Goal: Browse casually

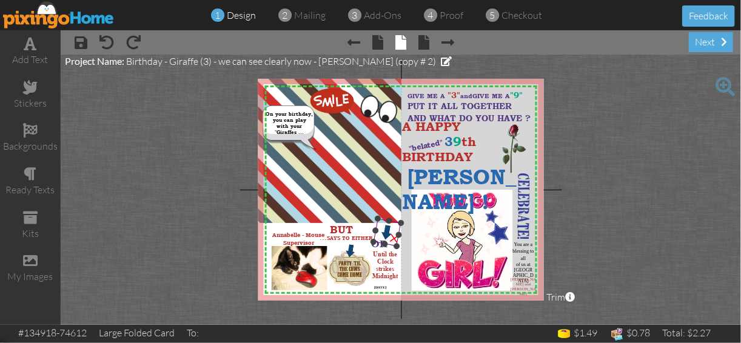
click at [379, 243] on img at bounding box center [388, 232] width 28 height 28
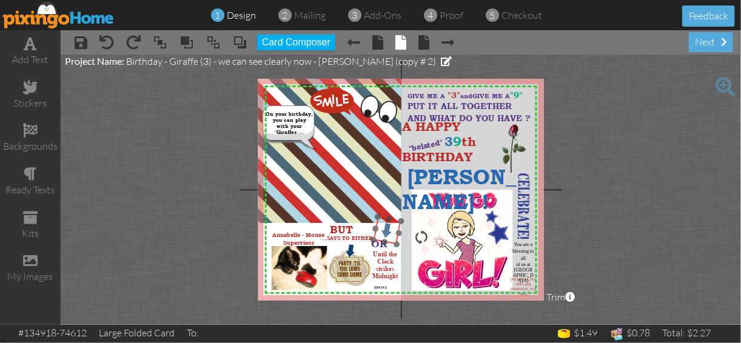
click at [394, 220] on img at bounding box center [388, 231] width 28 height 28
click at [394, 219] on div at bounding box center [387, 230] width 35 height 35
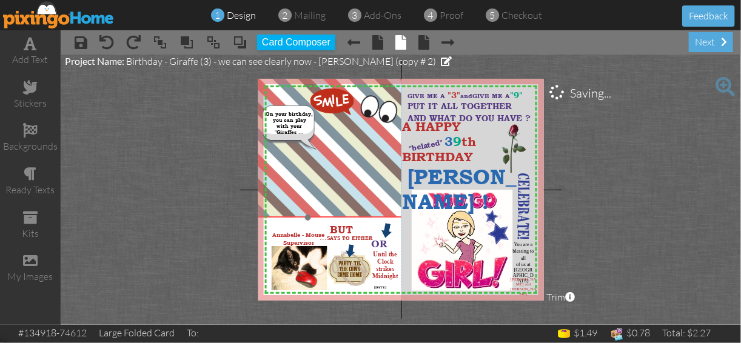
click at [393, 210] on img at bounding box center [308, 74] width 220 height 285
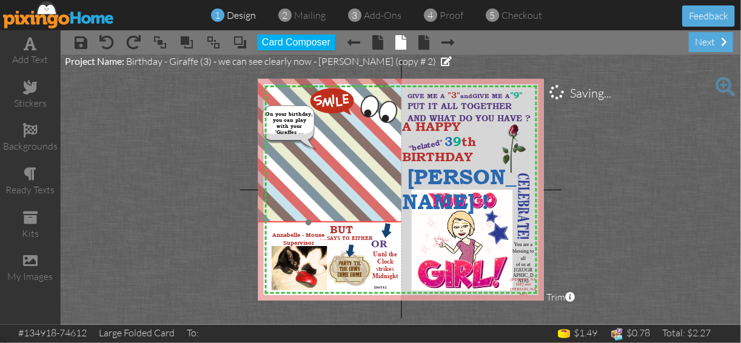
click at [392, 215] on img at bounding box center [309, 79] width 220 height 285
click at [392, 212] on img at bounding box center [308, 78] width 220 height 285
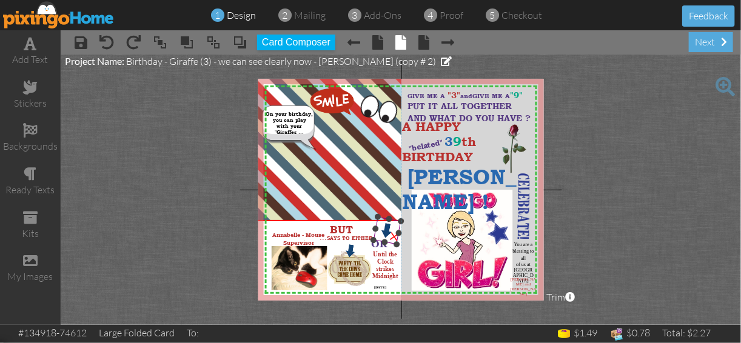
click at [393, 236] on div "×" at bounding box center [396, 237] width 22 height 22
click at [390, 243] on div "×" at bounding box center [394, 238] width 19 height 19
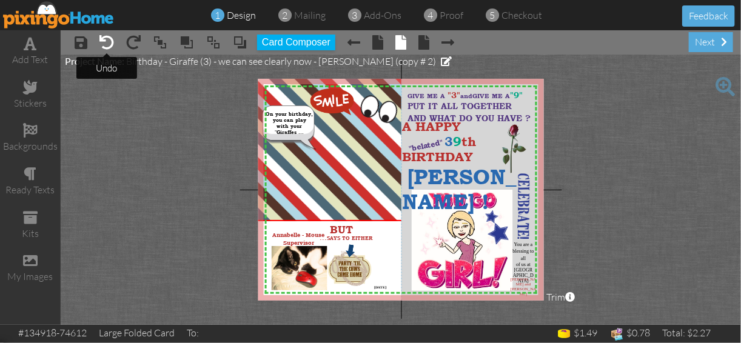
click at [111, 45] on span at bounding box center [106, 42] width 15 height 15
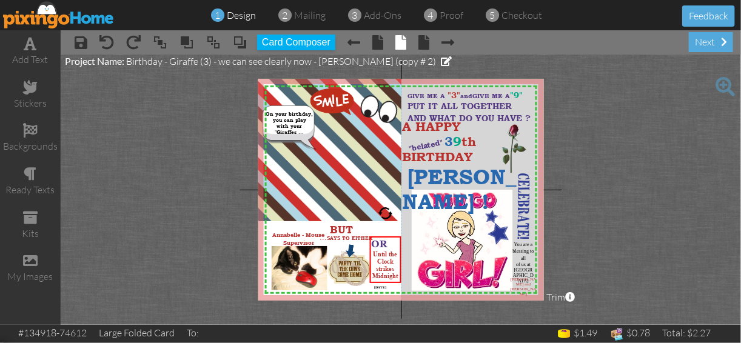
click at [723, 85] on span at bounding box center [725, 86] width 19 height 19
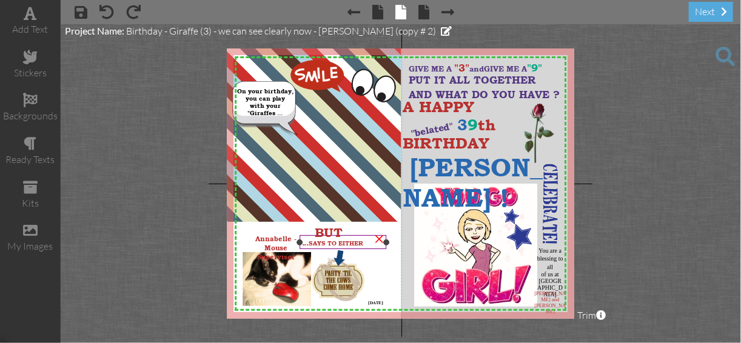
click at [366, 243] on span at bounding box center [365, 243] width 2 height 10
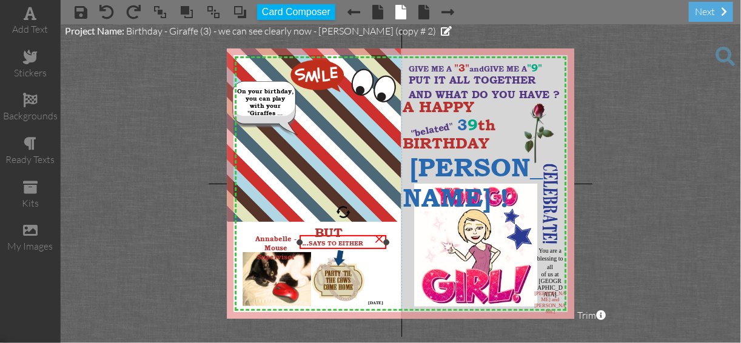
click at [366, 243] on span at bounding box center [365, 243] width 2 height 10
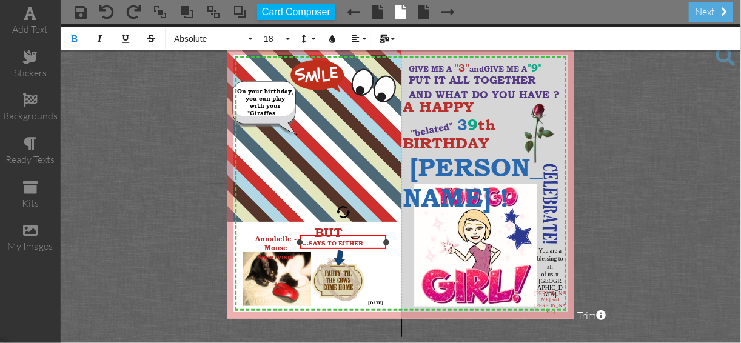
click at [366, 243] on span at bounding box center [365, 243] width 2 height 10
click at [357, 239] on div "... SAYS TO ​ ​" at bounding box center [347, 245] width 87 height 14
click at [357, 238] on div "... SAYS TO ​ ​" at bounding box center [347, 245] width 87 height 14
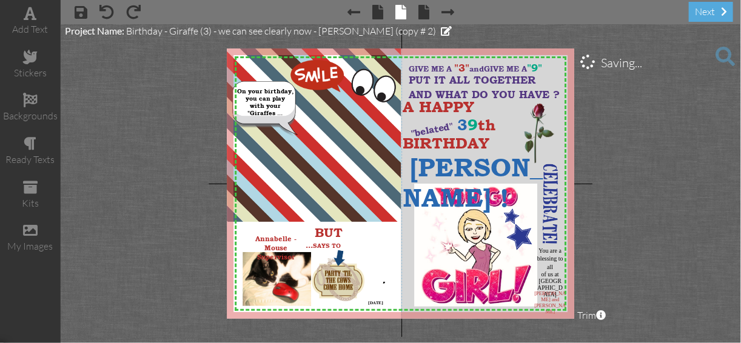
click at [384, 282] on div "X X X X X X X X X X X X X X X X X X X X X X X X X X X X X X X X X X X X X X X X…" at bounding box center [401, 184] width 348 height 271
click at [106, 12] on span at bounding box center [106, 12] width 15 height 15
click at [133, 11] on span at bounding box center [133, 12] width 15 height 15
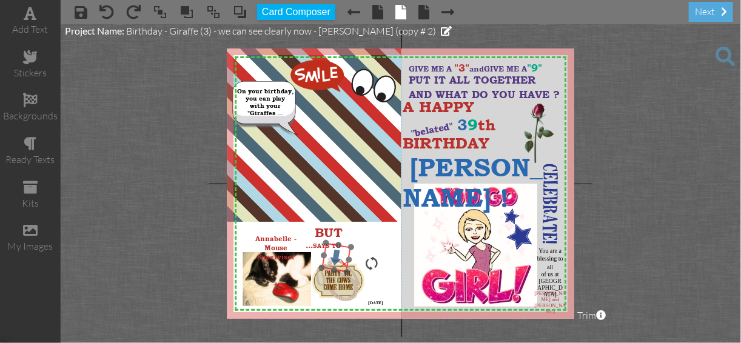
click at [346, 247] on img at bounding box center [336, 257] width 29 height 29
click at [376, 262] on div at bounding box center [371, 263] width 17 height 17
click at [377, 238] on div "×" at bounding box center [383, 239] width 19 height 19
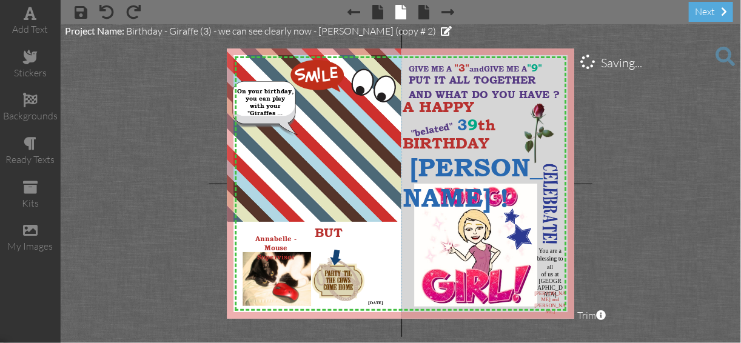
click at [220, 275] on project-studio-wrapper "X X X X X X X X X X X X X X X X X X X X X X X X X X X X X X X X X X X X X X X X…" at bounding box center [401, 183] width 681 height 319
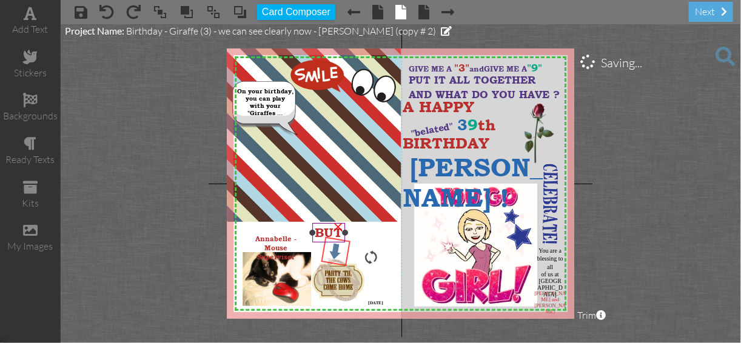
drag, startPoint x: 343, startPoint y: 246, endPoint x: 343, endPoint y: 240, distance: 6.1
click at [343, 240] on div "X X X X X X X X X X X X X X X X X X X X X X X X X X X X X X X X X X X X X X X X…" at bounding box center [401, 184] width 348 height 271
drag, startPoint x: 326, startPoint y: 223, endPoint x: 340, endPoint y: 224, distance: 13.4
click at [339, 224] on div "BUT" at bounding box center [338, 233] width 33 height 19
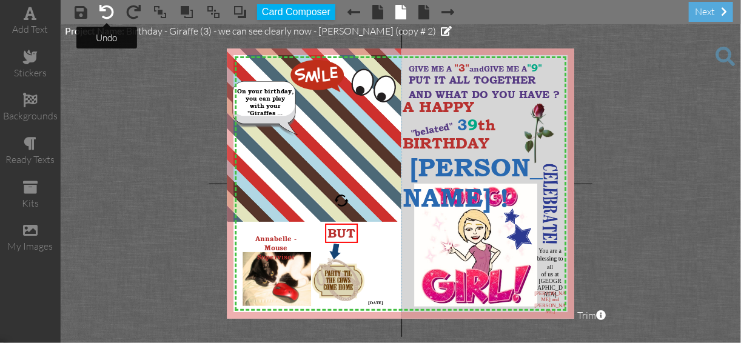
click at [109, 15] on span at bounding box center [106, 12] width 15 height 15
